Goal: Task Accomplishment & Management: Use online tool/utility

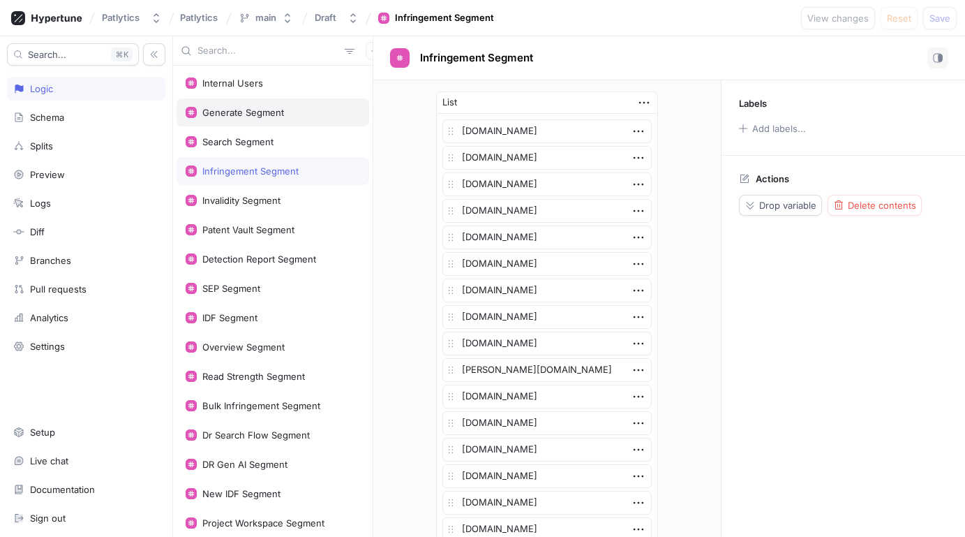
click at [237, 112] on div "Generate Segment" at bounding box center [243, 112] width 82 height 11
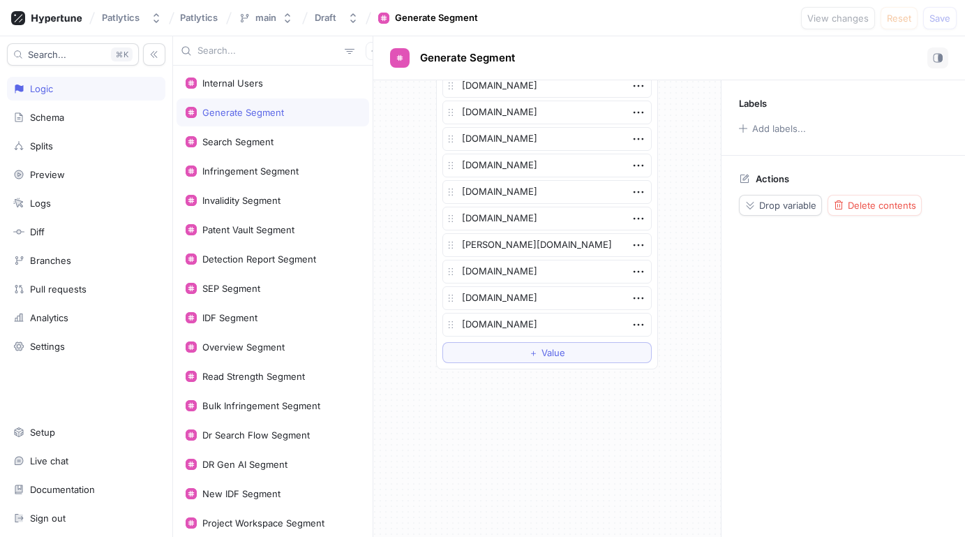
scroll to position [2171, 0]
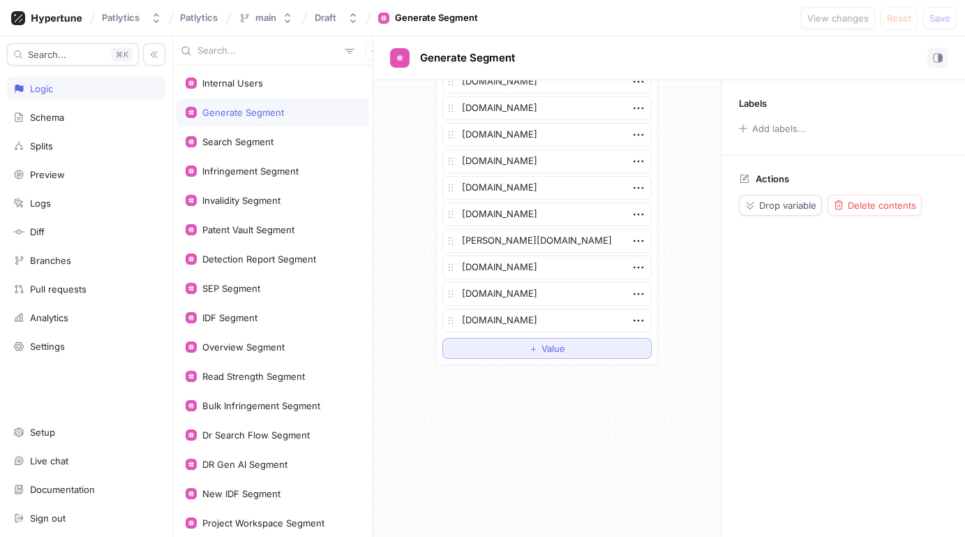
click at [529, 345] on span "＋" at bounding box center [533, 348] width 9 height 8
type textarea "x"
type textarea "[DOMAIN_NAME]"
click at [249, 313] on div "IDF Segment" at bounding box center [229, 317] width 55 height 11
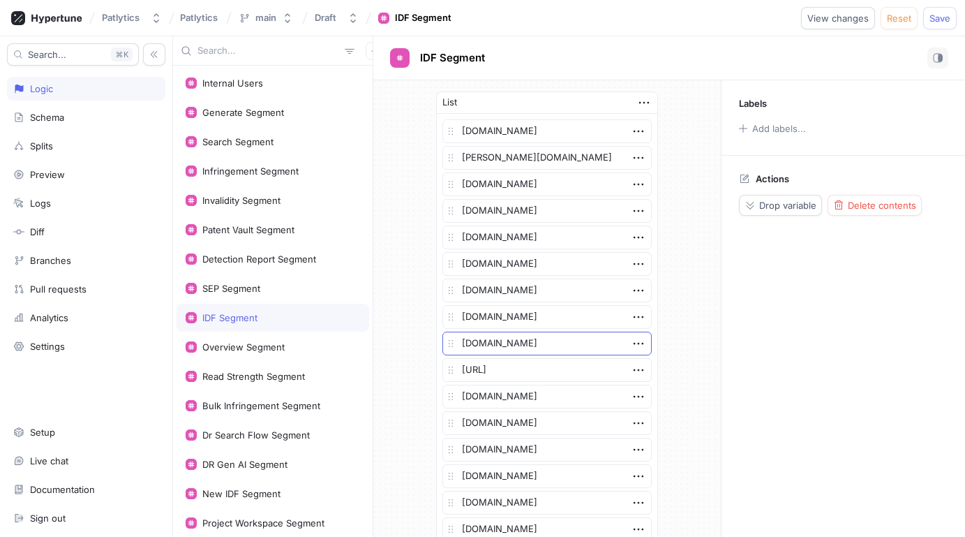
scroll to position [871, 0]
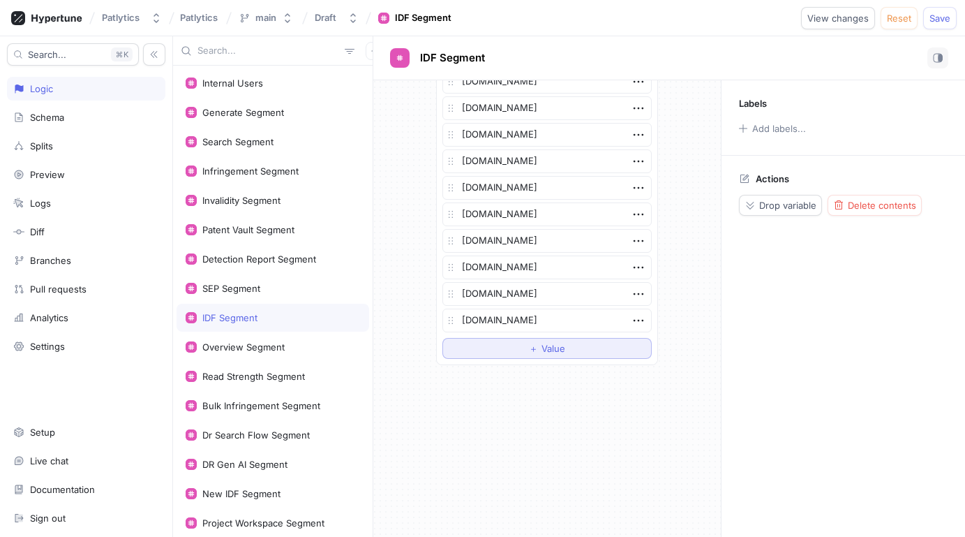
click at [520, 350] on button "＋ Value" at bounding box center [546, 348] width 209 height 21
type textarea "x"
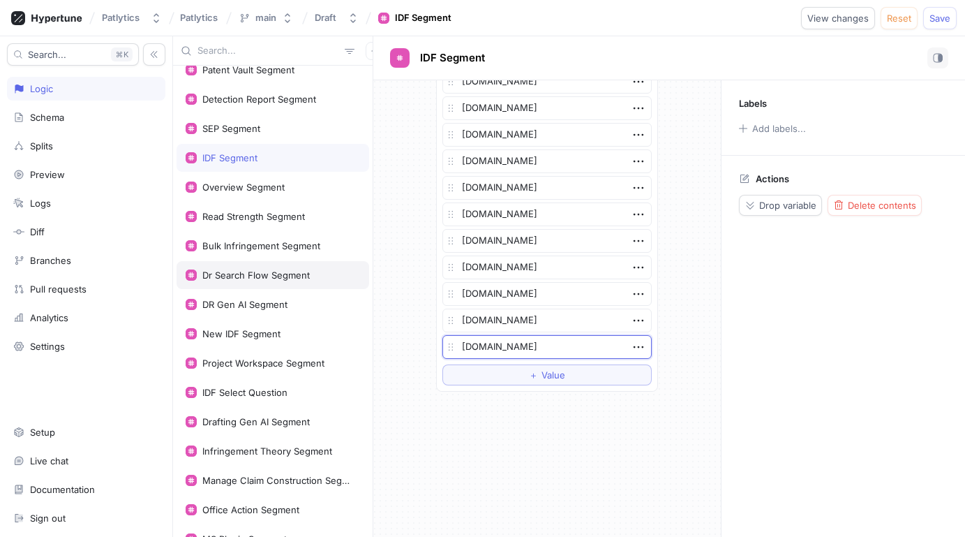
scroll to position [190, 0]
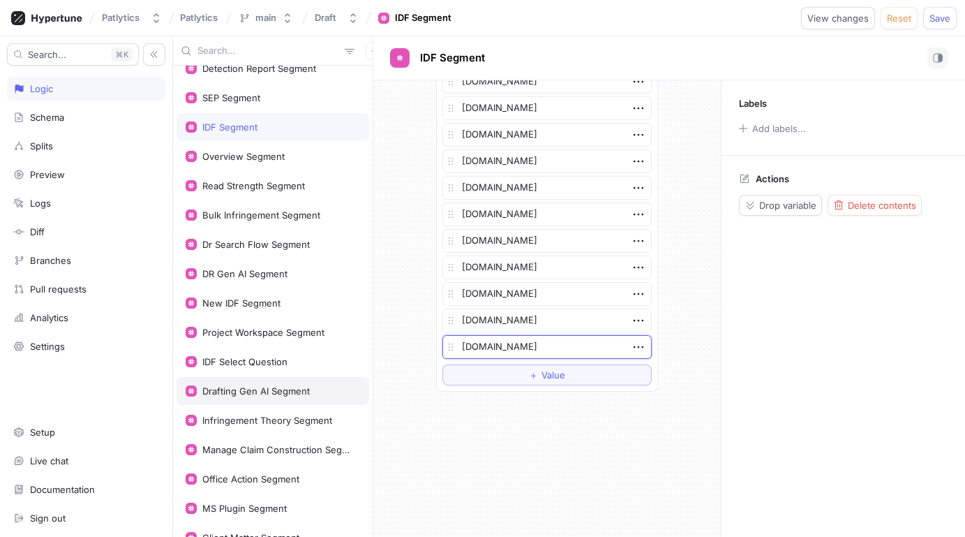
type textarea "[DOMAIN_NAME]"
click at [259, 389] on div "Drafting Gen AI Segment" at bounding box center [255, 390] width 107 height 11
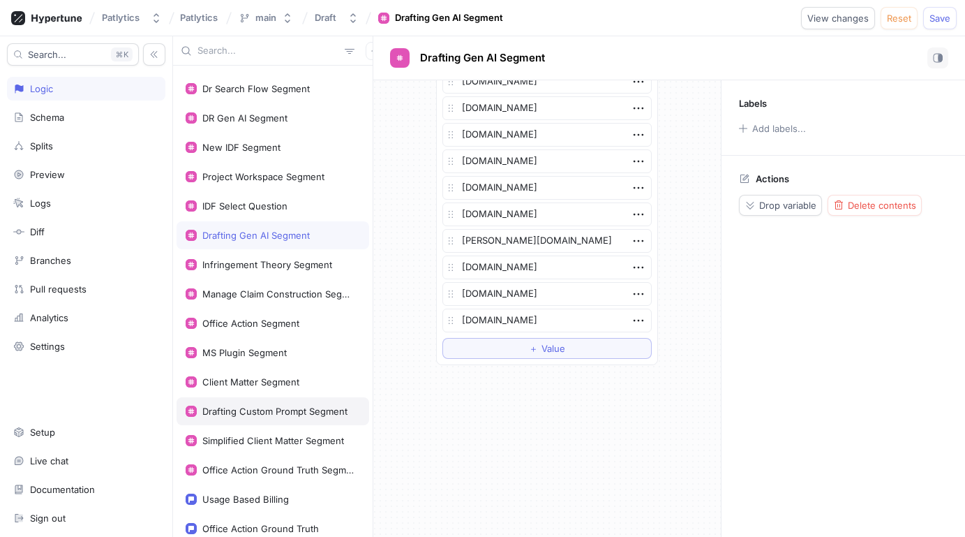
scroll to position [347, 0]
click at [304, 420] on div "Drafting Custom Prompt Segment" at bounding box center [273, 410] width 193 height 28
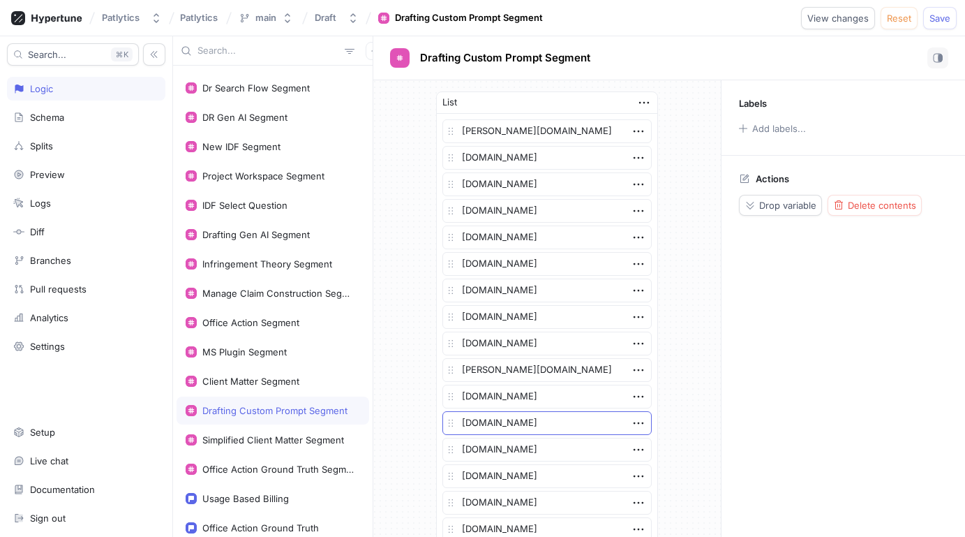
scroll to position [394, 0]
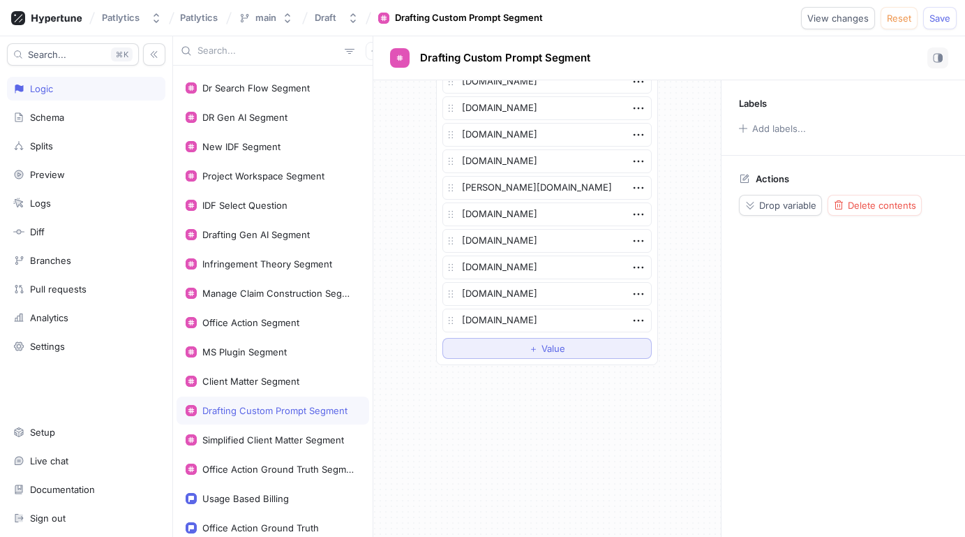
click at [521, 347] on button "＋ Value" at bounding box center [546, 348] width 209 height 21
type textarea "x"
type textarea "[DOMAIN_NAME]"
click at [291, 276] on div "Infringement Theory Segment" at bounding box center [273, 265] width 193 height 28
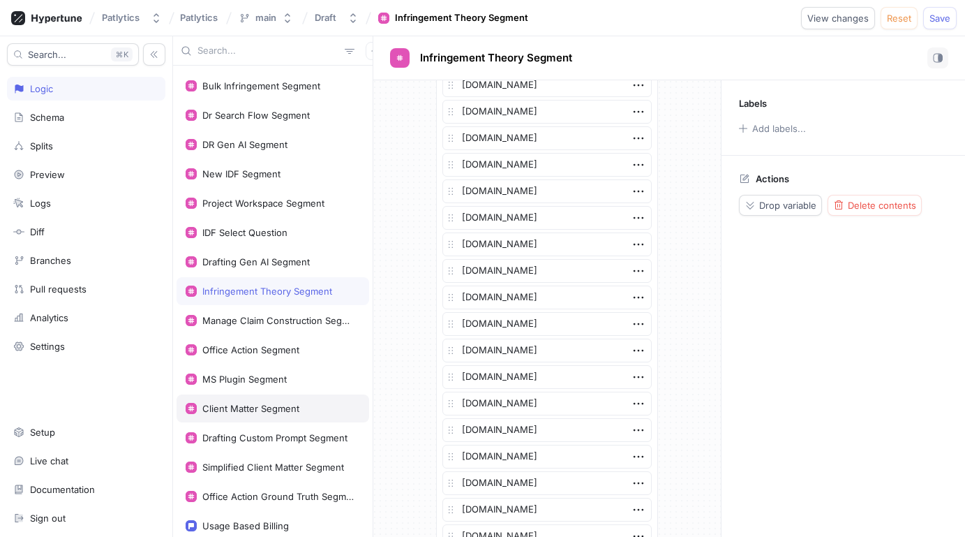
scroll to position [315, 0]
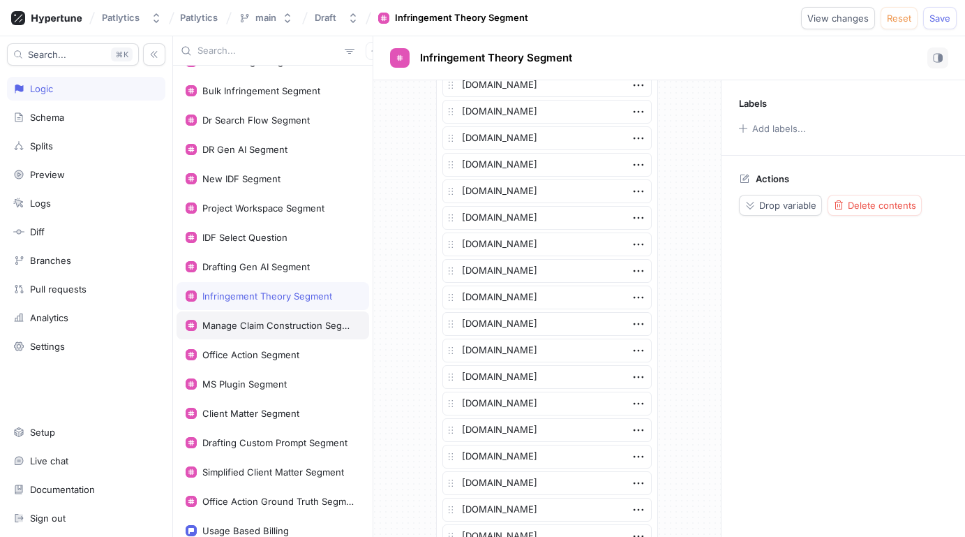
click at [285, 333] on div "Manage Claim Construction Segment" at bounding box center [273, 325] width 193 height 28
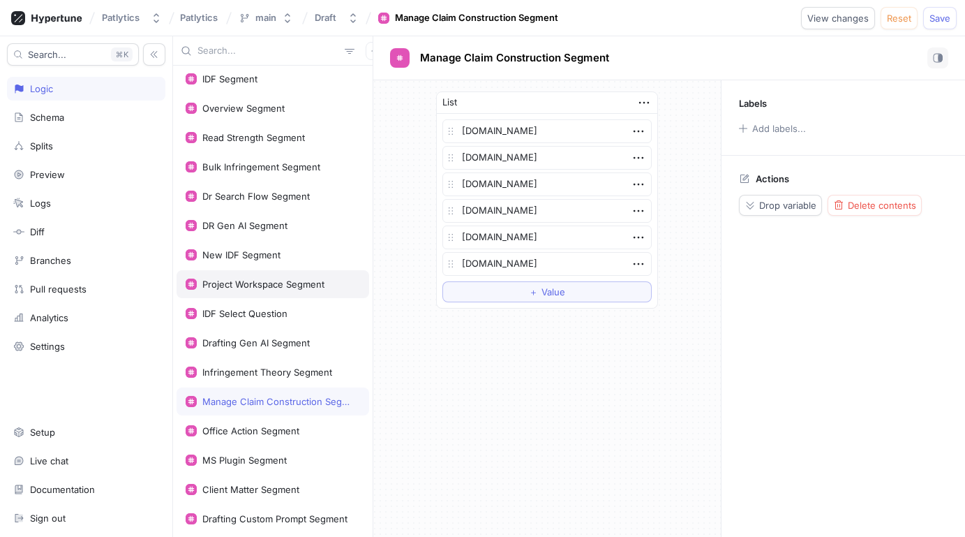
scroll to position [237, 0]
click at [274, 228] on div "DR Gen AI Segment" at bounding box center [244, 226] width 85 height 11
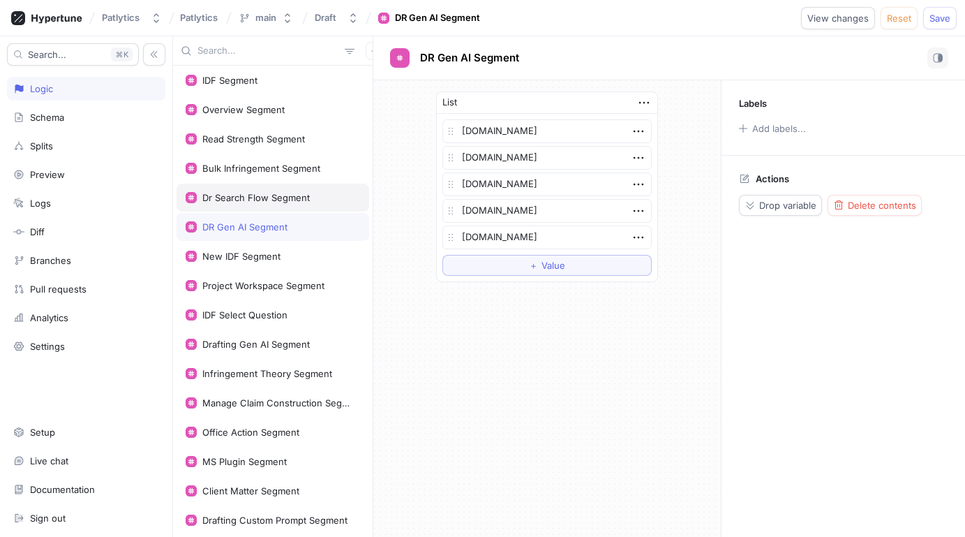
click at [276, 188] on div "Dr Search Flow Segment" at bounding box center [273, 197] width 193 height 28
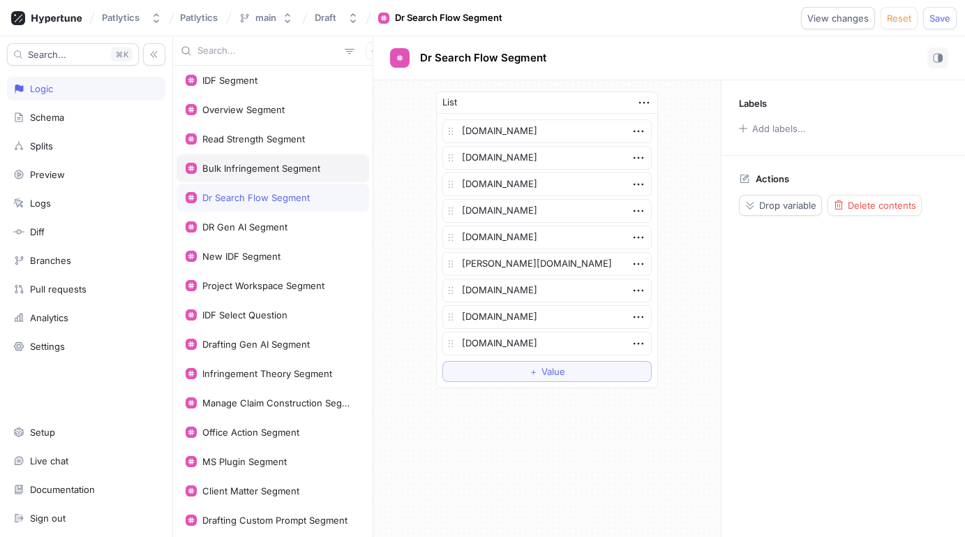
click at [278, 174] on div "Bulk Infringement Segment" at bounding box center [273, 168] width 193 height 28
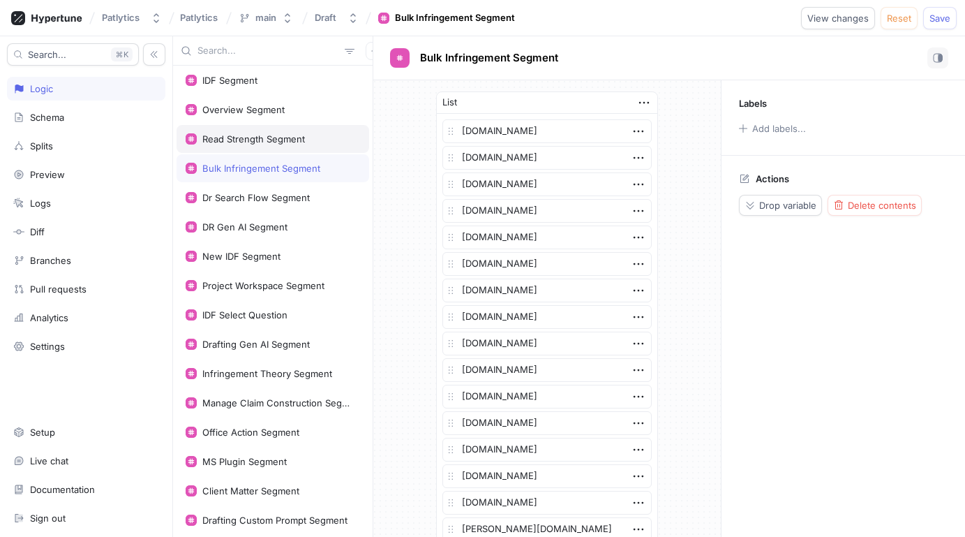
click at [276, 133] on div "Read Strength Segment" at bounding box center [253, 138] width 103 height 11
type textarea "x"
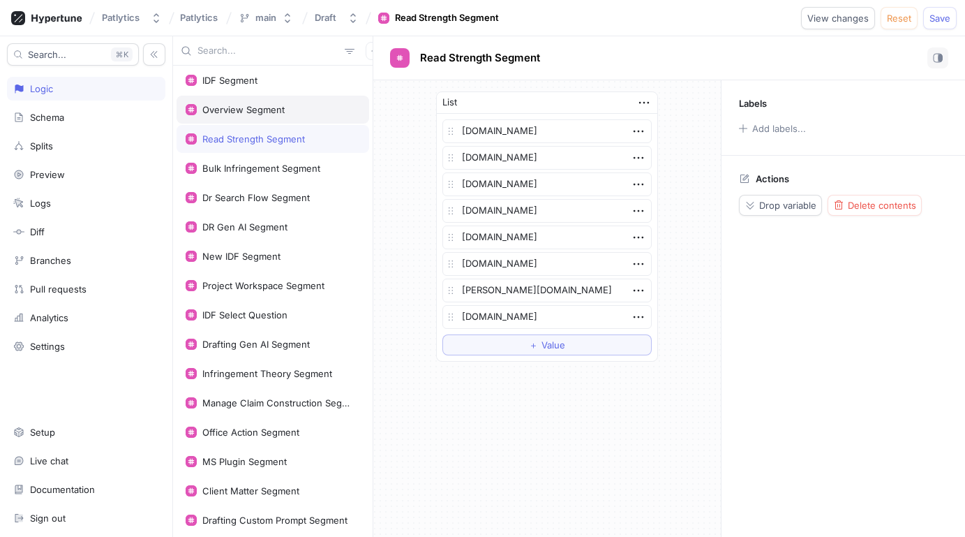
click at [272, 104] on div "Overview Segment" at bounding box center [243, 109] width 82 height 11
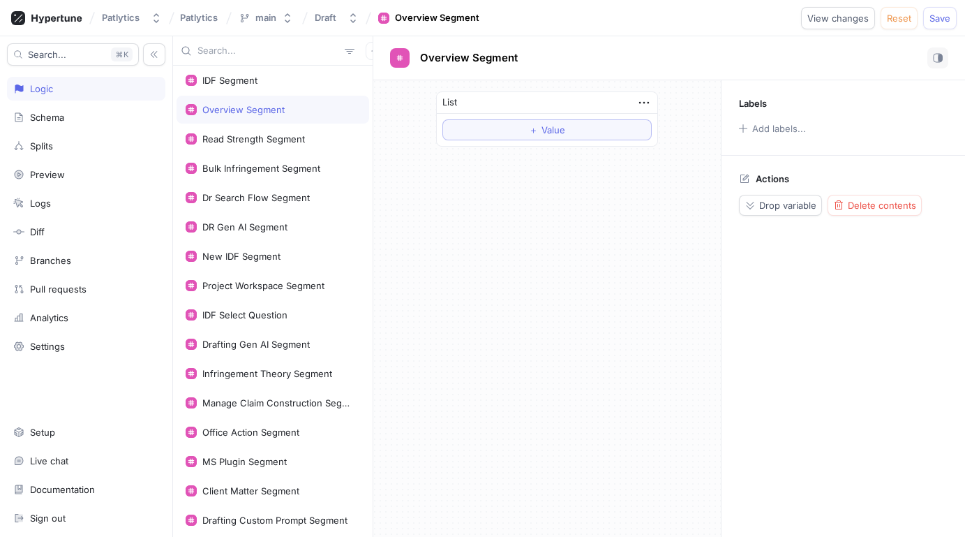
click at [947, 36] on div "Overview Segment" at bounding box center [669, 58] width 592 height 44
click at [946, 14] on span "Save" at bounding box center [939, 18] width 21 height 8
